Goal: Information Seeking & Learning: Learn about a topic

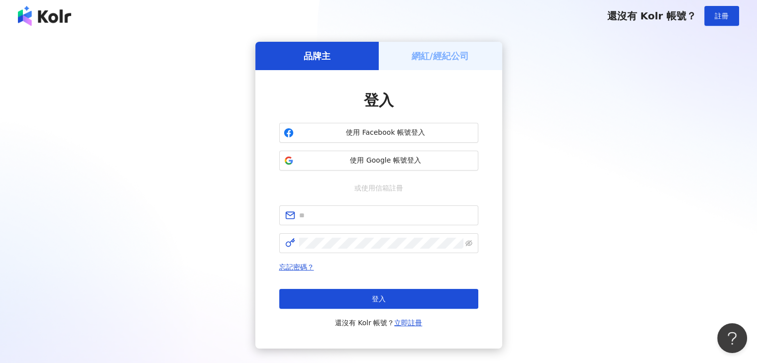
click at [336, 162] on span "使用 Google 帳號登入" at bounding box center [385, 161] width 176 height 10
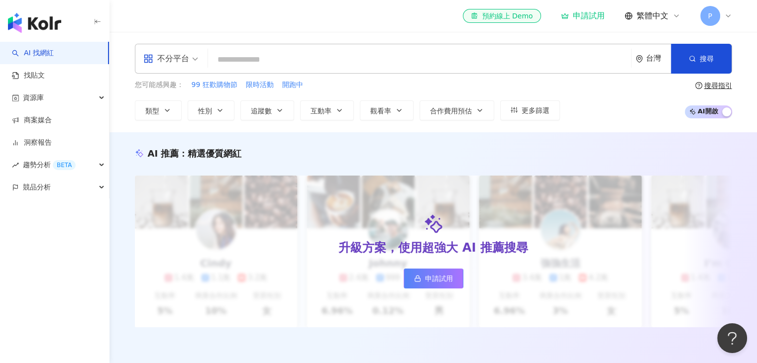
click at [227, 47] on div "不分平台 台灣 搜尋" at bounding box center [433, 59] width 597 height 30
click at [239, 89] on div "您可能感興趣： 99 狂歡購物節 限時活動 開跑中" at bounding box center [347, 85] width 425 height 11
click at [236, 71] on div "不分平台 台灣 搜尋" at bounding box center [433, 59] width 597 height 30
click at [234, 65] on input "search" at bounding box center [419, 59] width 415 height 19
paste input "**********"
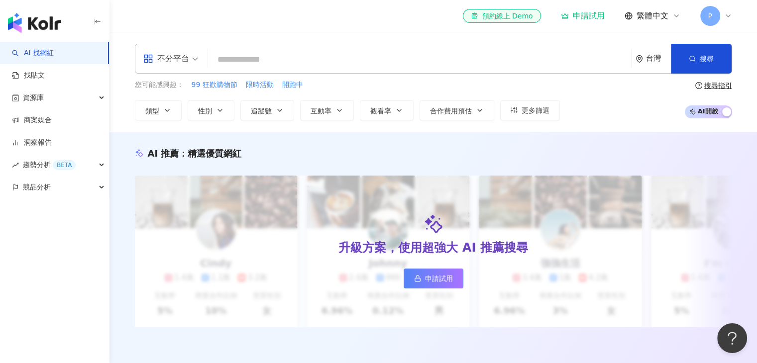
type input "**********"
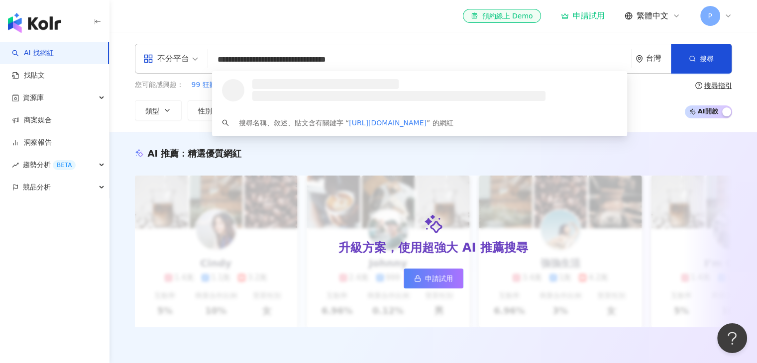
click at [311, 90] on div at bounding box center [398, 90] width 293 height 22
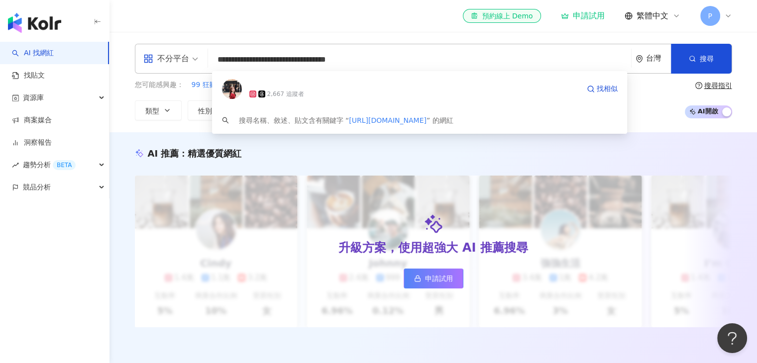
click at [311, 90] on div "2,667 追蹤者" at bounding box center [414, 94] width 330 height 10
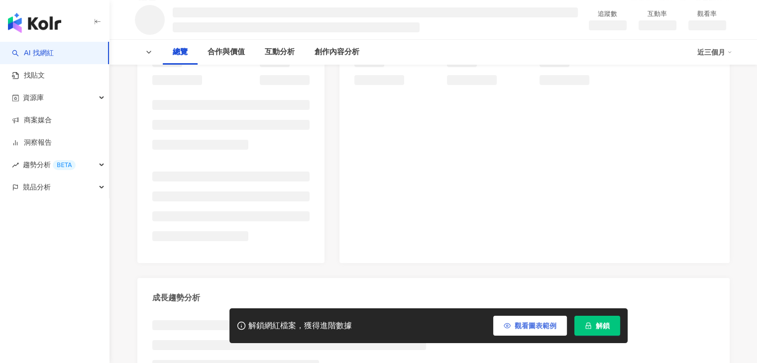
click at [515, 319] on button "觀看圖表範例" at bounding box center [530, 326] width 74 height 20
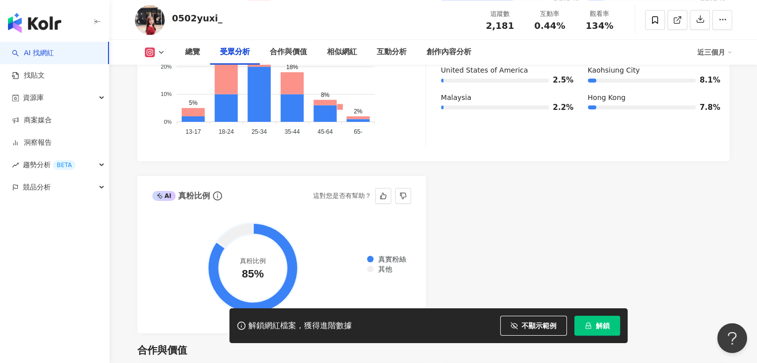
scroll to position [1305, 0]
